Goal: Task Accomplishment & Management: Manage account settings

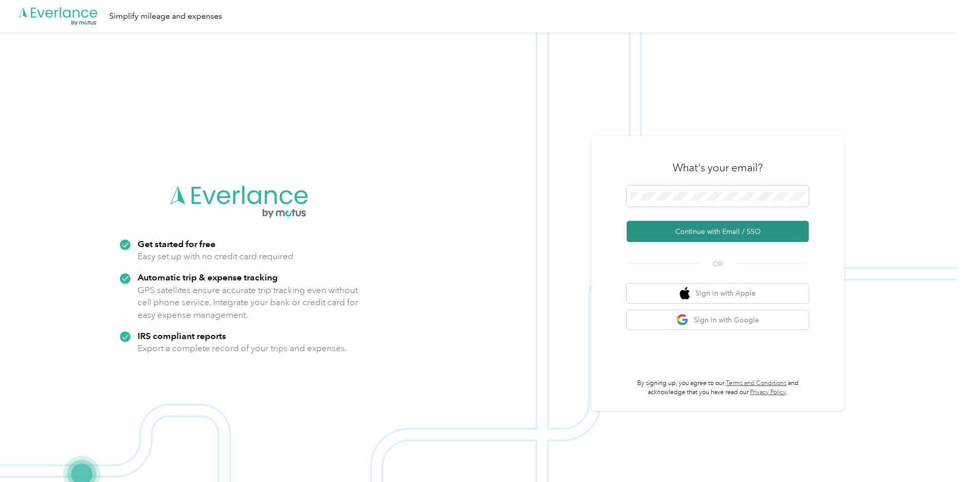
click at [681, 235] on button "Continue with Email / SSO" at bounding box center [717, 231] width 182 height 21
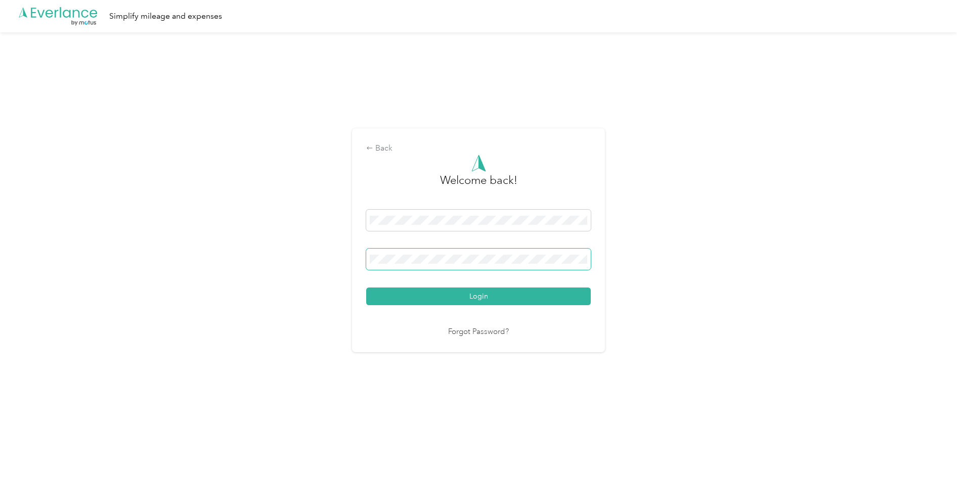
click at [366, 288] on button "Login" at bounding box center [478, 297] width 224 height 18
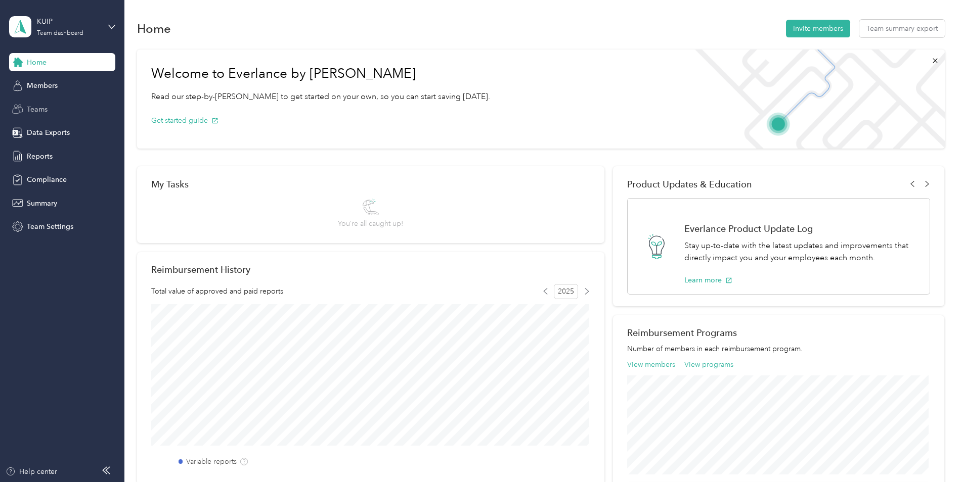
click at [47, 112] on span "Teams" at bounding box center [37, 109] width 21 height 11
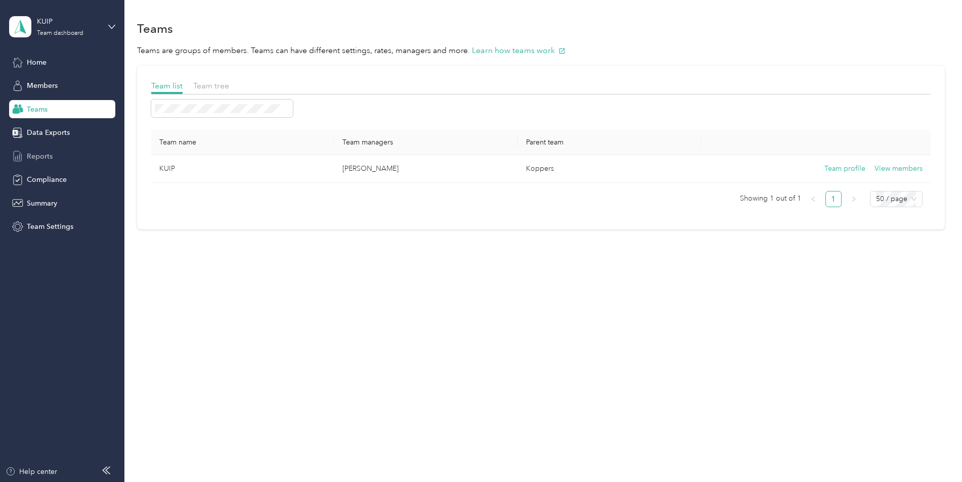
click at [47, 157] on span "Reports" at bounding box center [40, 156] width 26 height 11
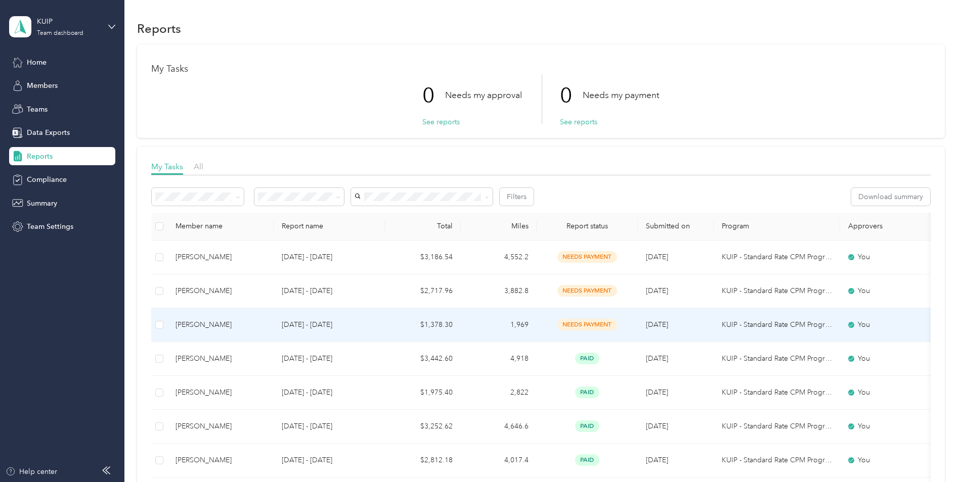
click at [295, 324] on p "[DATE] - [DATE]" at bounding box center [329, 325] width 95 height 11
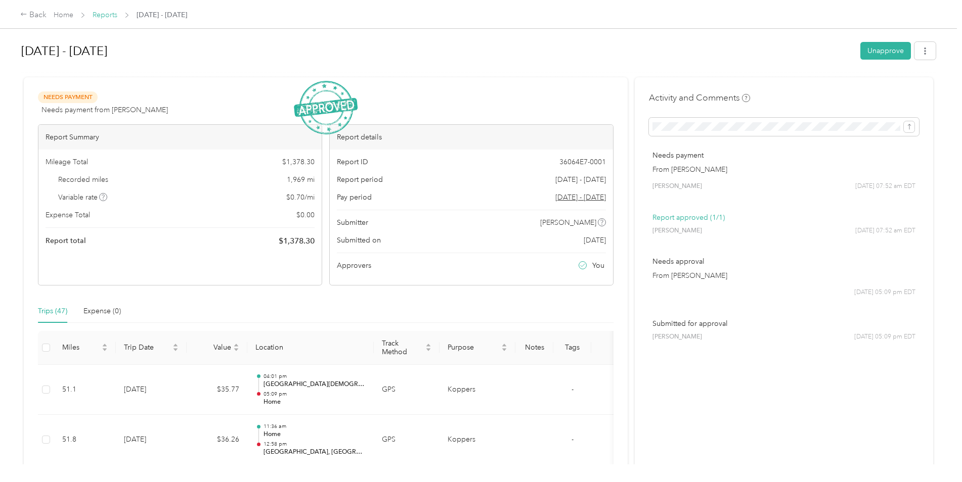
click at [110, 15] on link "Reports" at bounding box center [105, 15] width 25 height 9
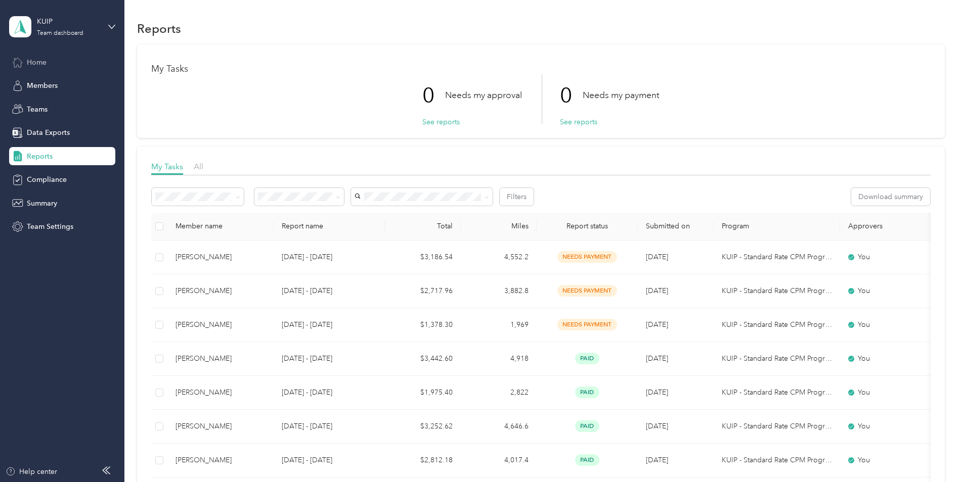
click at [44, 65] on span "Home" at bounding box center [37, 62] width 20 height 11
